Goal: Transaction & Acquisition: Obtain resource

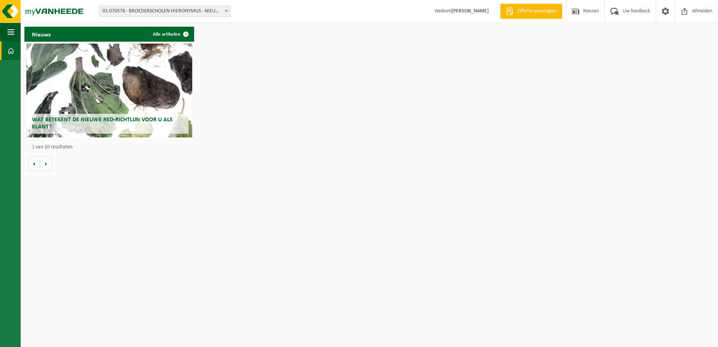
click at [92, 116] on h2 "Wat betekent de nieuwe RED-richtlijn voor u als klant?" at bounding box center [109, 124] width 159 height 20
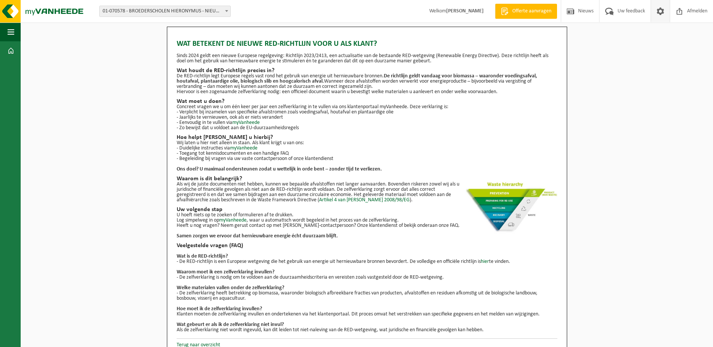
click at [659, 12] on span at bounding box center [659, 11] width 11 height 22
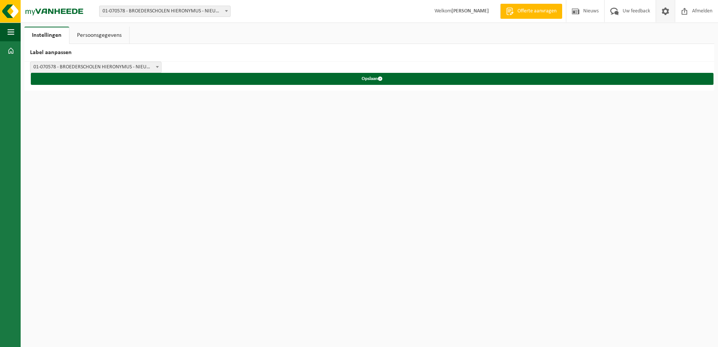
click at [160, 69] on span at bounding box center [158, 67] width 8 height 10
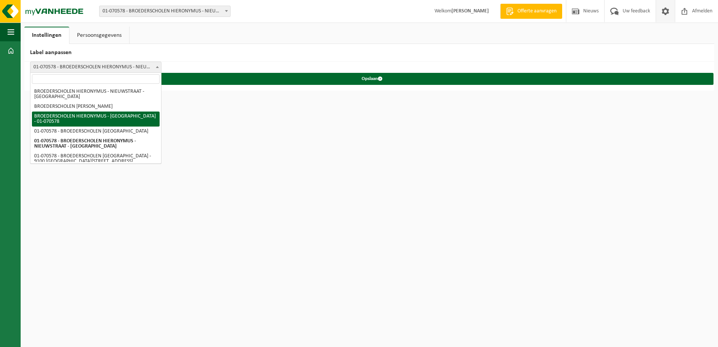
drag, startPoint x: 152, startPoint y: 114, endPoint x: 149, endPoint y: 122, distance: 8.1
select select "2"
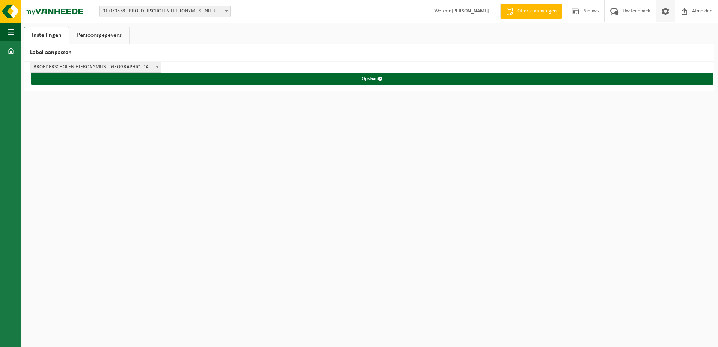
click at [149, 122] on html "Vestiging: 01-070578 - BROEDERSCHOLEN HIERONYMUS - NIEUWSTRAAT - SINT-NIKLAAS 0…" at bounding box center [359, 173] width 718 height 347
click at [163, 65] on div "BROEDERSCHOLEN HIERONYMUS - NIEUWSTRAAT - SINT-NIKLAAS BROEDERSCHOLEN HIERONYMU…" at bounding box center [369, 76] width 690 height 29
click at [159, 68] on span at bounding box center [158, 67] width 8 height 10
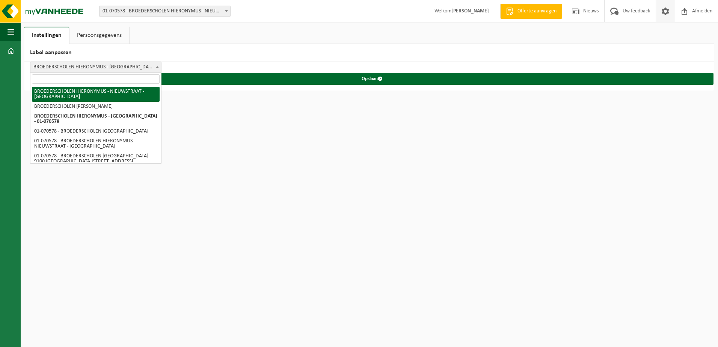
click at [341, 181] on html "Vestiging: 01-070578 - BROEDERSCHOLEN HIERONYMUS - NIEUWSTRAAT - SINT-NIKLAAS 0…" at bounding box center [359, 173] width 718 height 347
click at [255, 55] on h2 "Label aanpassen" at bounding box center [369, 53] width 690 height 18
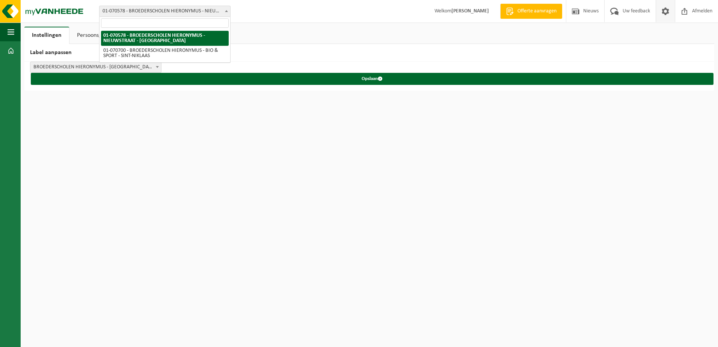
click at [228, 11] on span at bounding box center [227, 11] width 8 height 10
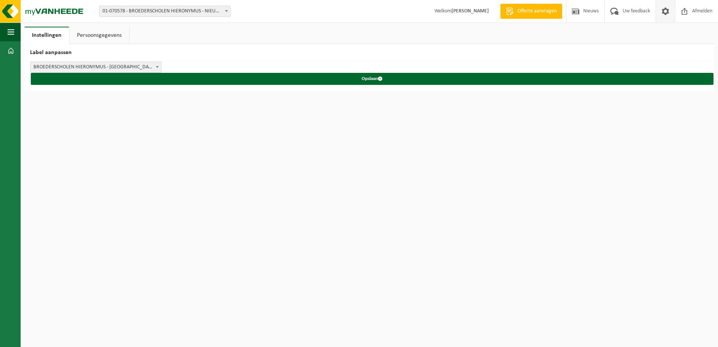
click at [102, 34] on link "Persoonsgegevens" at bounding box center [100, 35] width 60 height 17
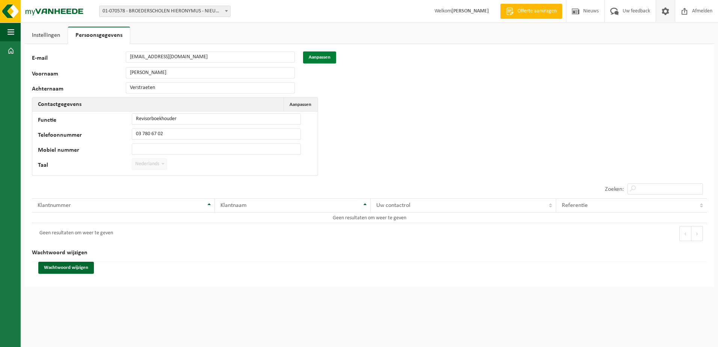
click at [326, 58] on button "Aanpassen" at bounding box center [319, 57] width 33 height 12
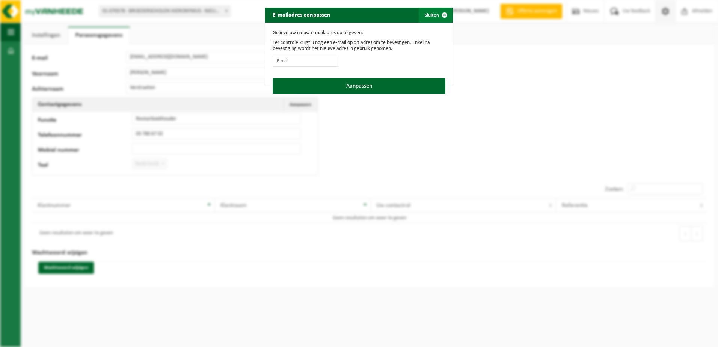
click at [441, 13] on span "button" at bounding box center [444, 15] width 15 height 15
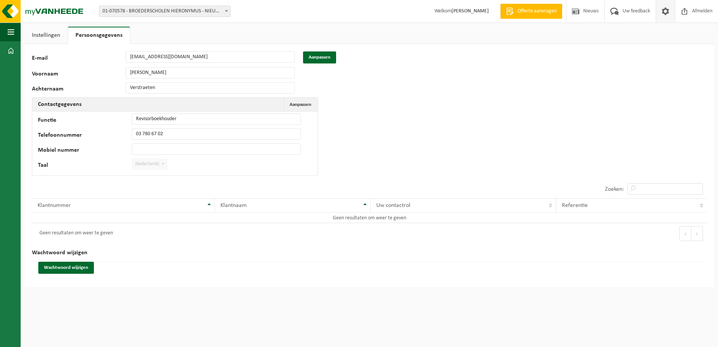
click at [256, 291] on div "Vestiging: 01-070578 - BROEDERSCHOLEN HIERONYMUS - NIEUWSTRAAT - SINT-NIKLAAS 0…" at bounding box center [359, 173] width 718 height 347
click at [12, 36] on span "button" at bounding box center [11, 32] width 7 height 19
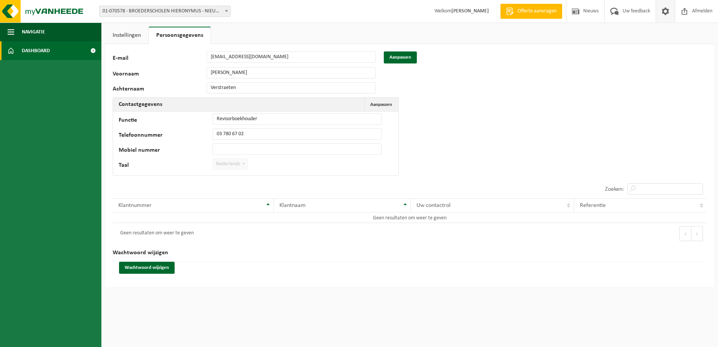
click at [23, 49] on span "Dashboard" at bounding box center [36, 50] width 28 height 19
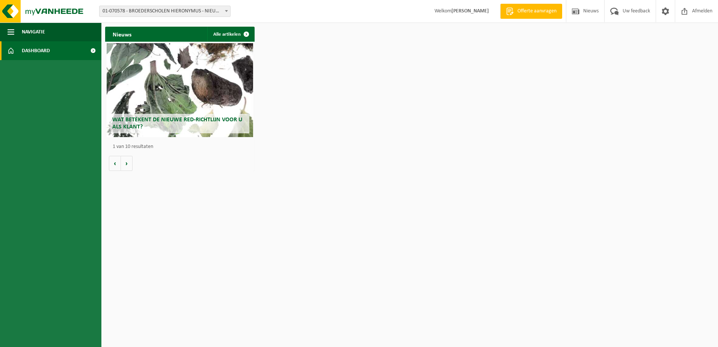
click at [43, 45] on span "Dashboard" at bounding box center [36, 50] width 28 height 19
click at [92, 49] on span at bounding box center [93, 50] width 17 height 19
click at [12, 33] on span "button" at bounding box center [11, 32] width 7 height 19
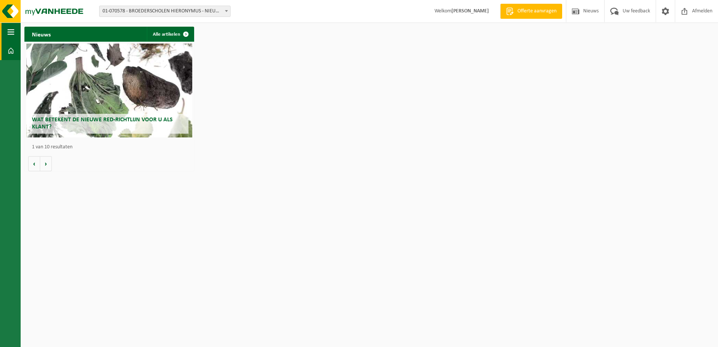
click at [12, 33] on span "button" at bounding box center [11, 32] width 7 height 19
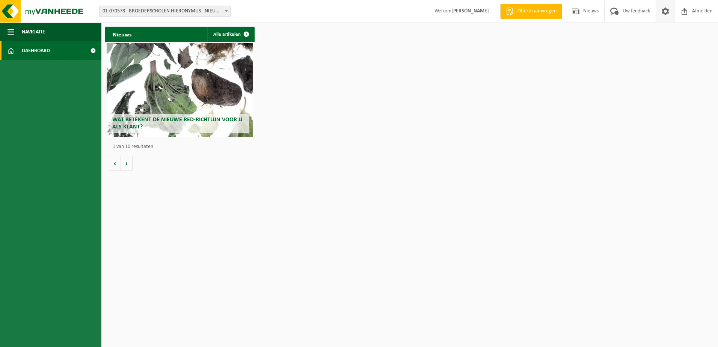
click at [663, 10] on span at bounding box center [665, 11] width 11 height 22
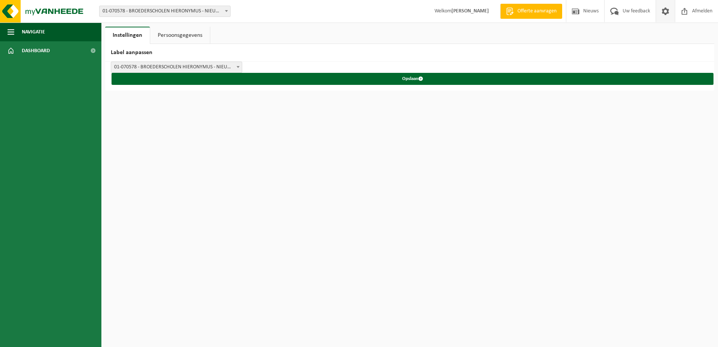
click at [663, 10] on span at bounding box center [665, 11] width 11 height 22
click at [464, 9] on strong "[PERSON_NAME]" at bounding box center [471, 11] width 38 height 6
click at [531, 17] on link "Offerte aanvragen" at bounding box center [531, 11] width 62 height 15
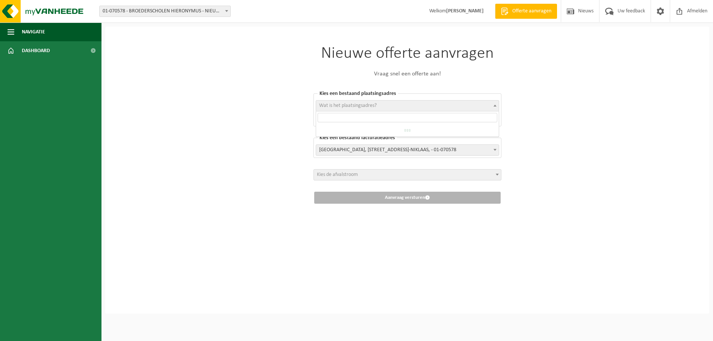
click at [498, 106] on span at bounding box center [495, 106] width 8 height 10
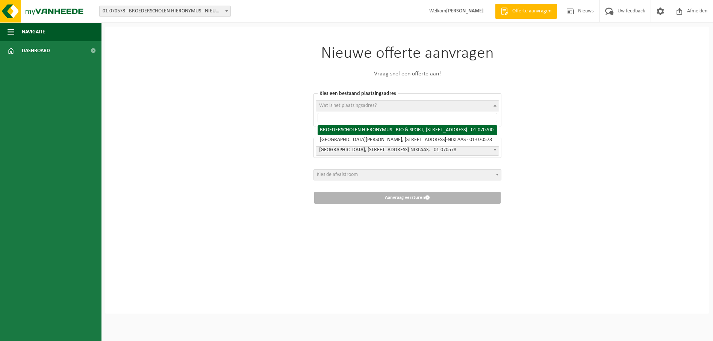
select select "475"
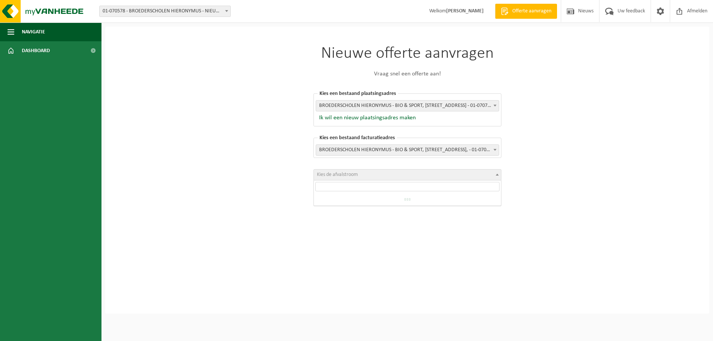
click at [498, 174] on b at bounding box center [497, 175] width 3 height 2
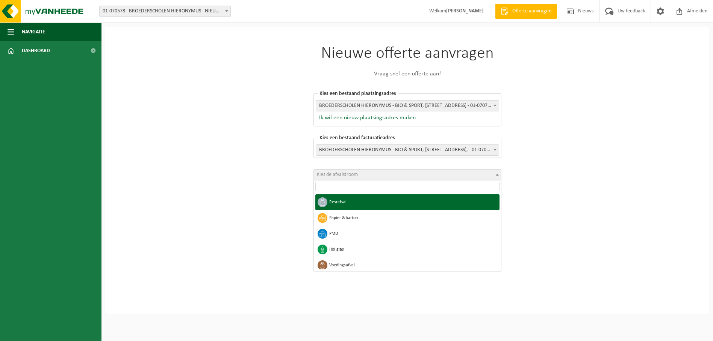
click at [498, 174] on b at bounding box center [497, 175] width 3 height 2
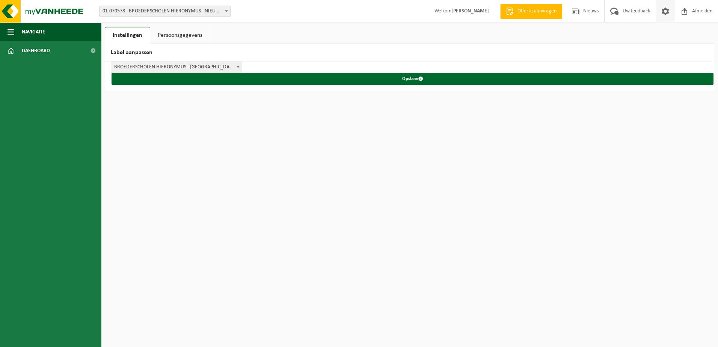
select select "2"
